Goal: Task Accomplishment & Management: Use online tool/utility

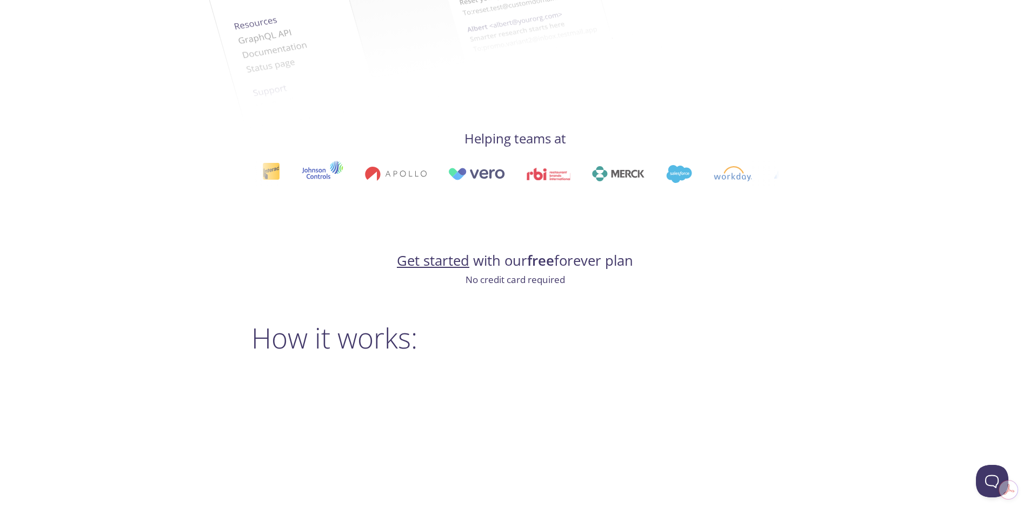
scroll to position [703, 0]
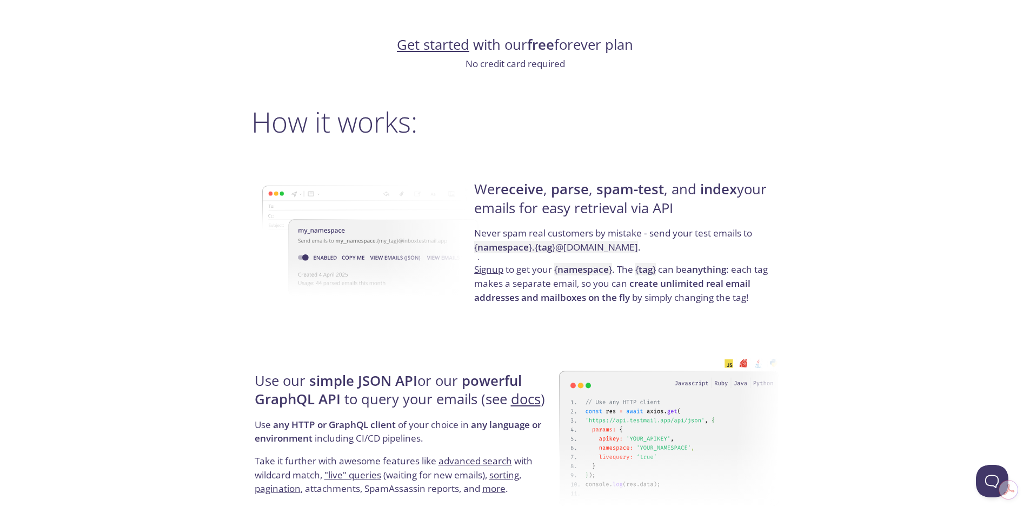
click at [459, 47] on link "Get started" at bounding box center [433, 44] width 72 height 19
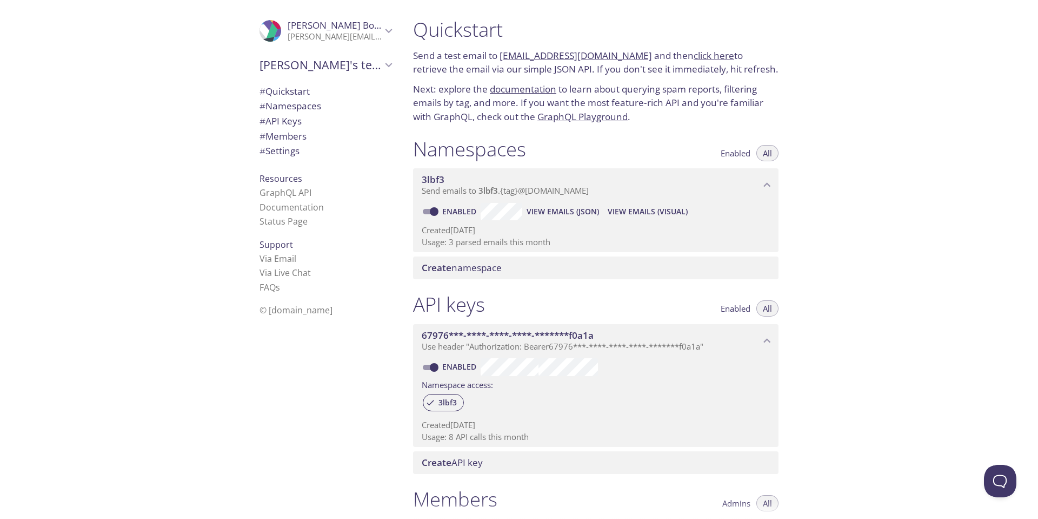
click at [476, 264] on span "Create namespace" at bounding box center [462, 267] width 80 height 12
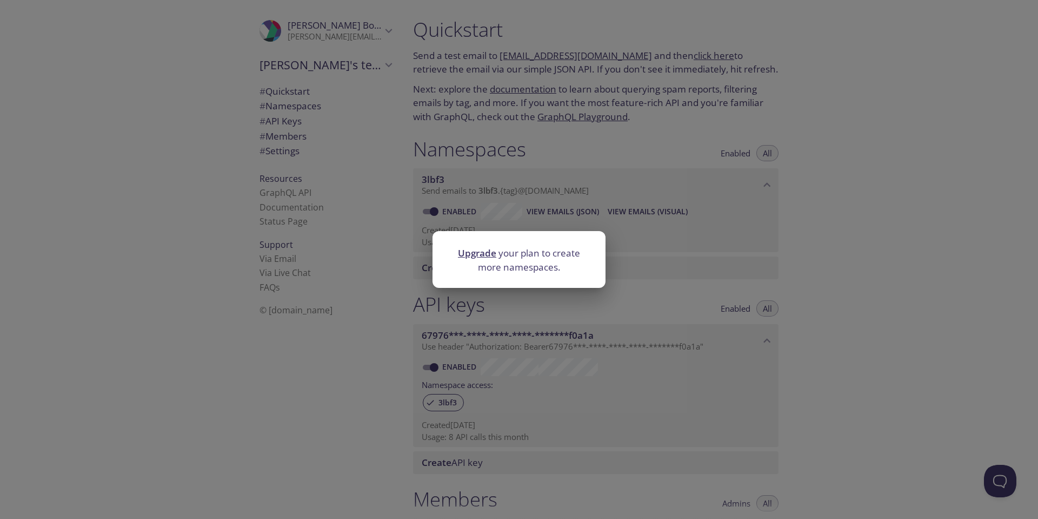
click at [684, 229] on div "Upgrade your plan to create more namespaces." at bounding box center [519, 259] width 1038 height 519
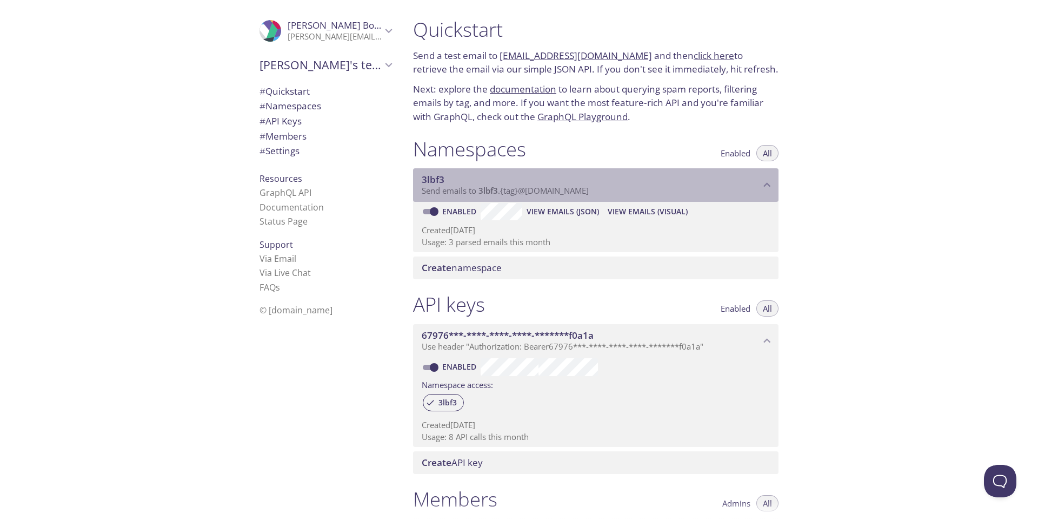
drag, startPoint x: 636, startPoint y: 196, endPoint x: 494, endPoint y: 195, distance: 141.7
click at [499, 195] on p "Send emails to 3lbf3 . {tag} @[DOMAIN_NAME]" at bounding box center [591, 191] width 339 height 11
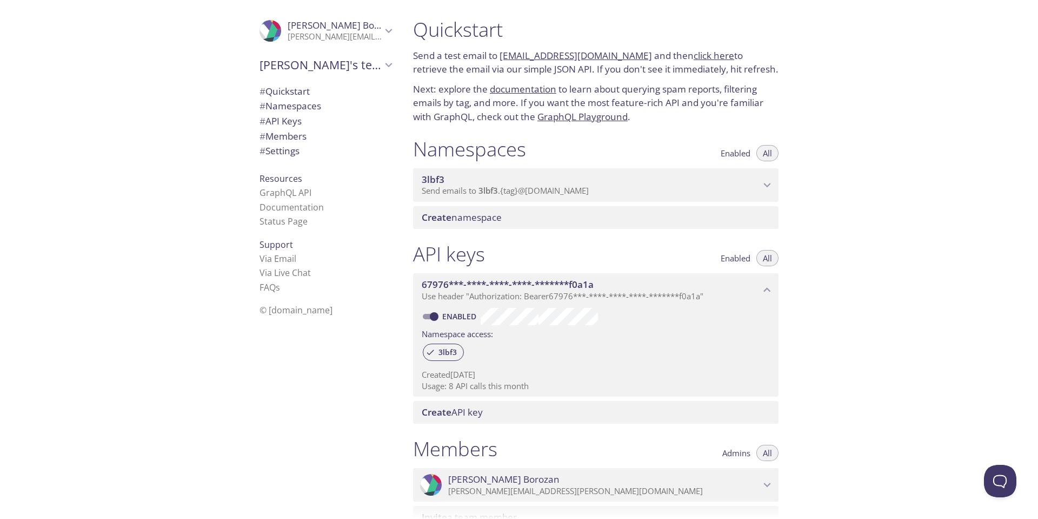
click at [487, 187] on span "3lbf3" at bounding box center [488, 190] width 19 height 11
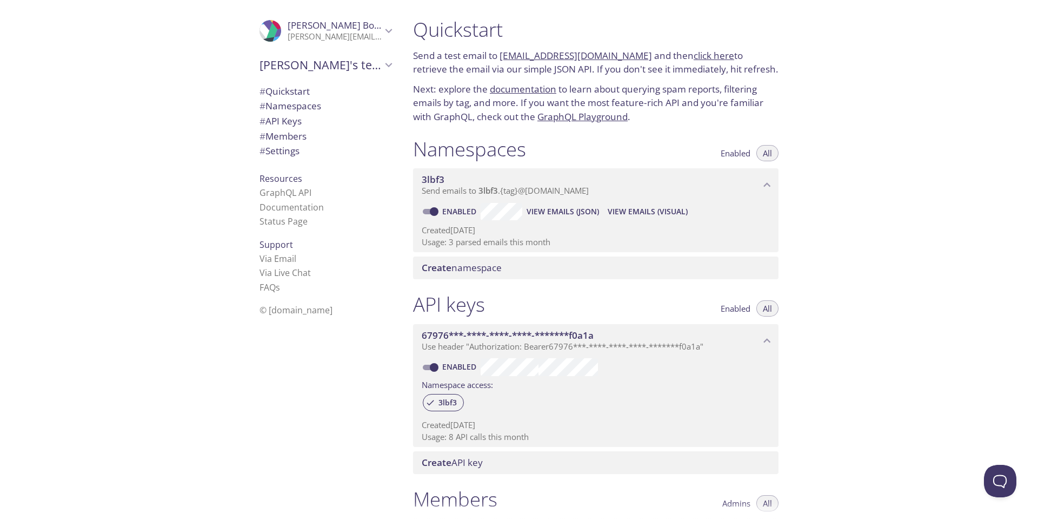
click at [699, 51] on link "click here" at bounding box center [714, 55] width 41 height 12
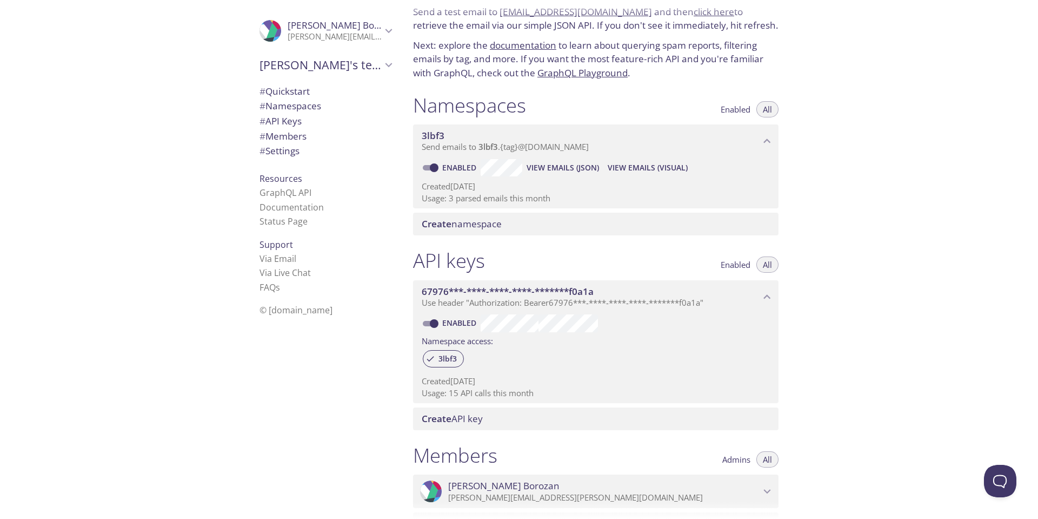
scroll to position [162, 0]
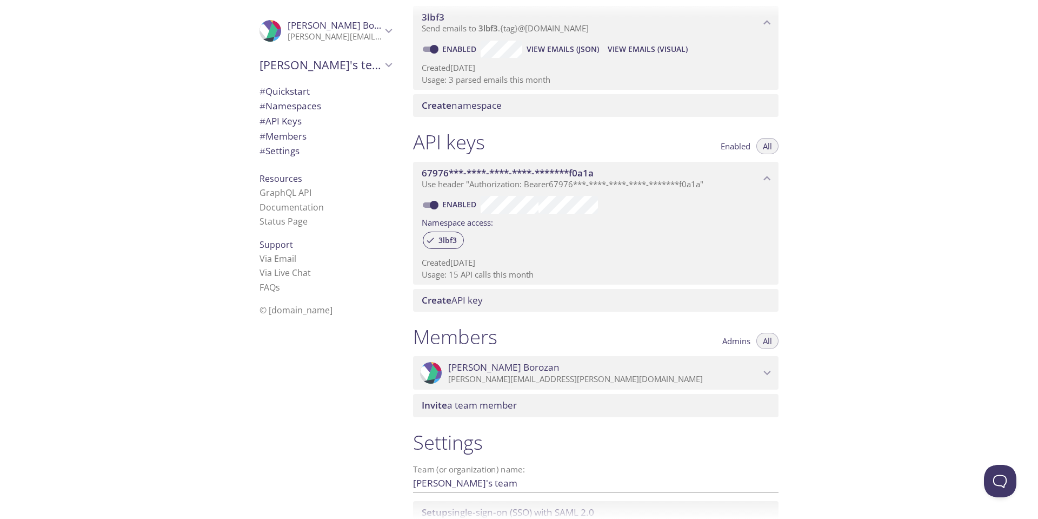
click at [468, 308] on div "Create API key" at bounding box center [596, 300] width 366 height 23
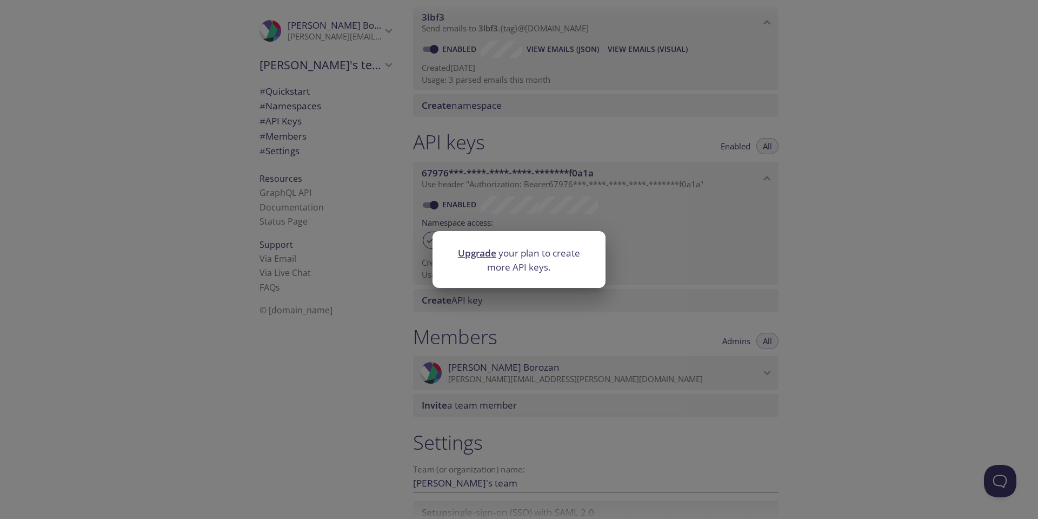
click at [365, 207] on div "Upgrade your plan to create more API keys." at bounding box center [519, 259] width 1038 height 519
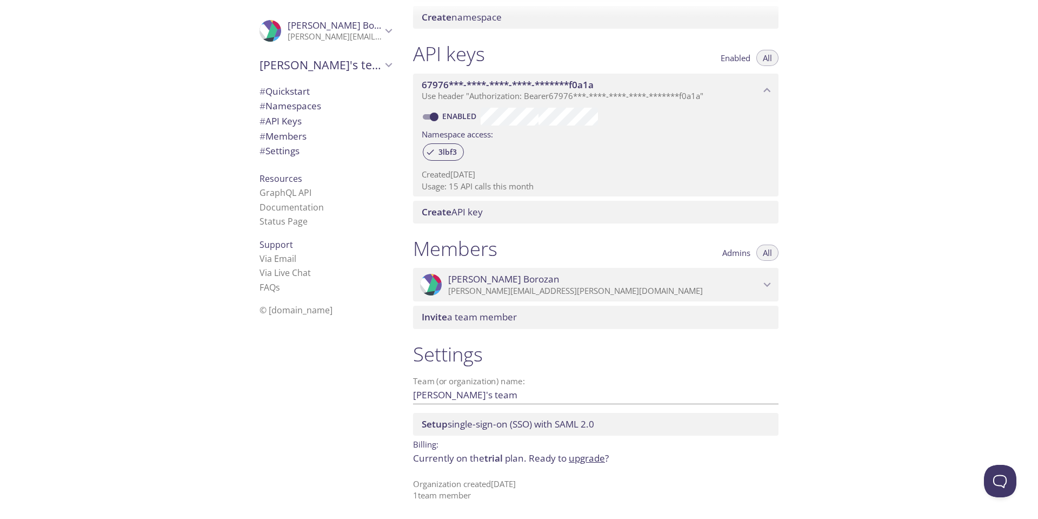
scroll to position [0, 0]
